Goal: Transaction & Acquisition: Subscribe to service/newsletter

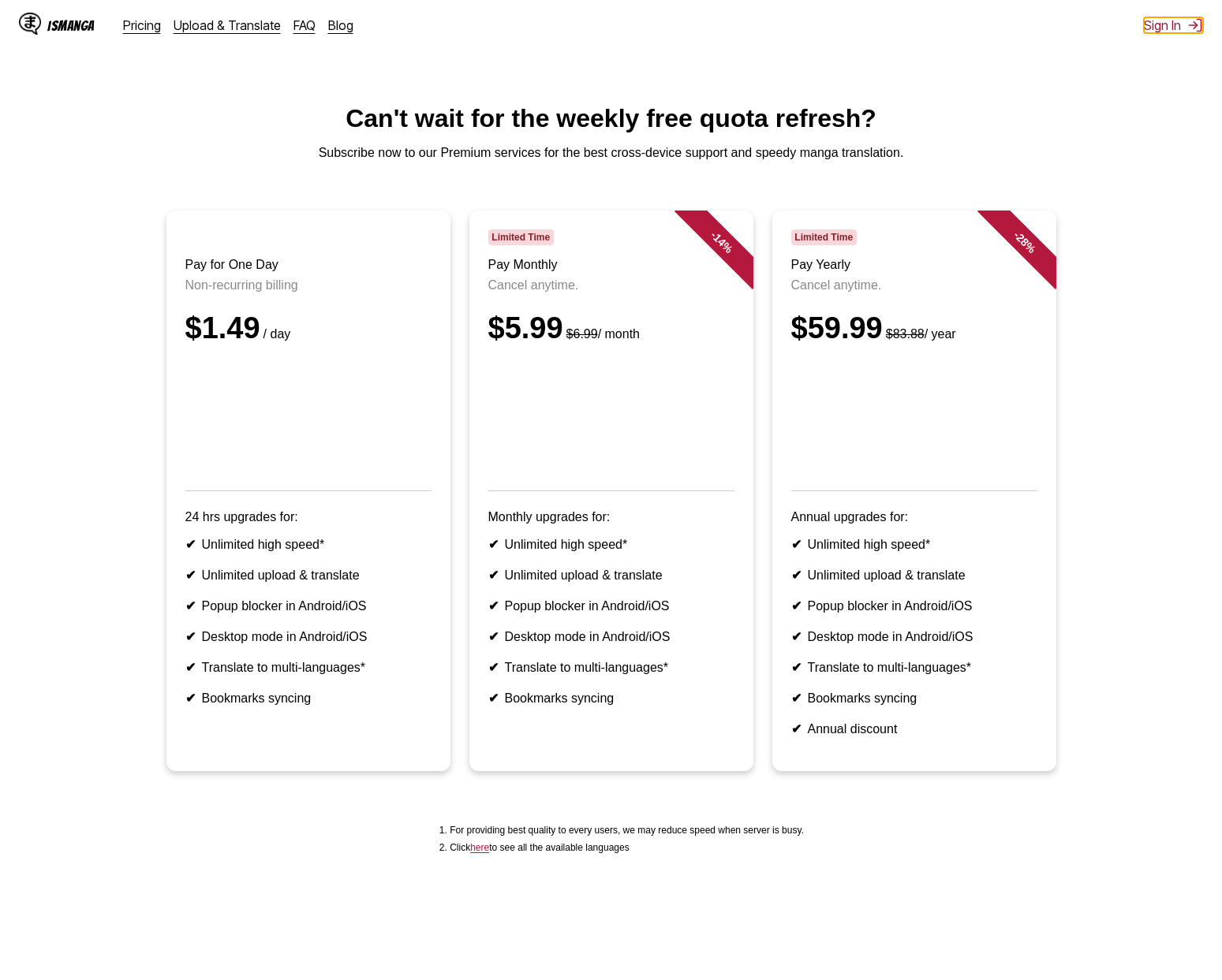
click at [1174, 28] on button "Sign In" at bounding box center [1174, 26] width 59 height 16
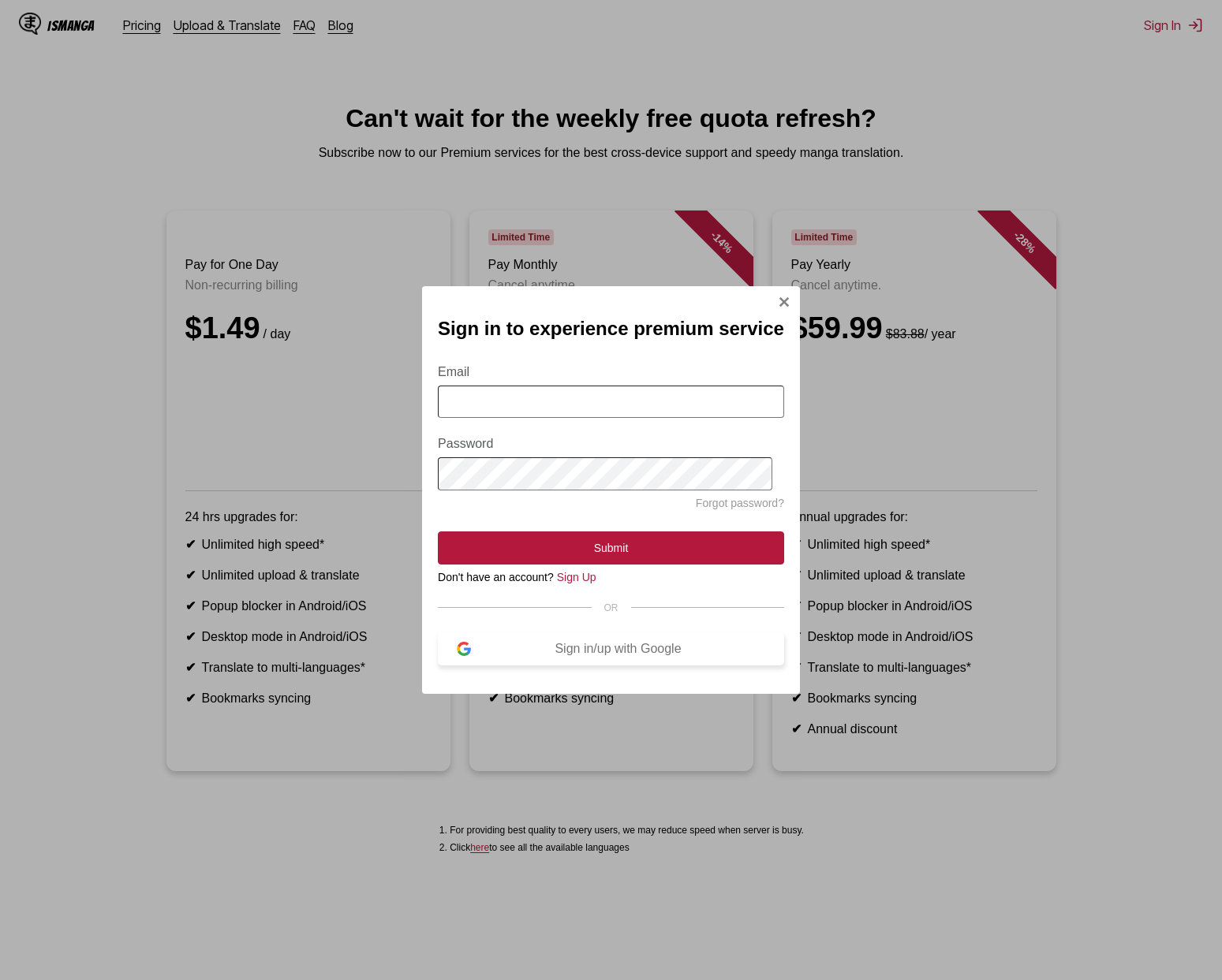
click at [638, 654] on div "Sign in/up with Google" at bounding box center [617, 649] width 294 height 14
